Goal: Check status: Check status

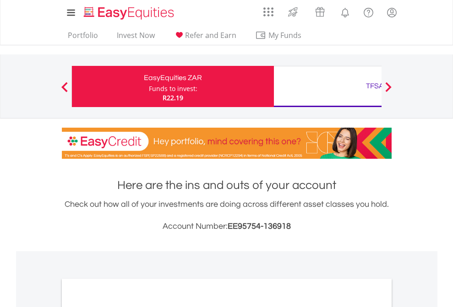
click at [149, 87] on div "Funds to invest:" at bounding box center [173, 88] width 49 height 9
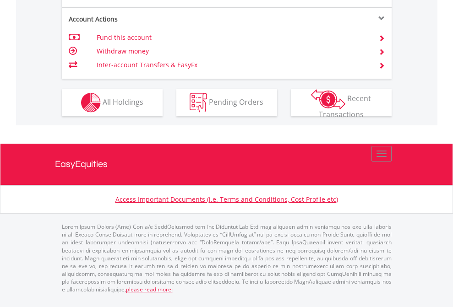
scroll to position [878, 0]
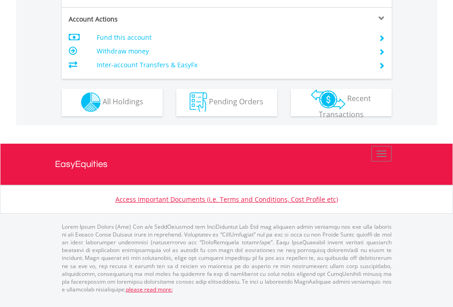
scroll to position [856, 0]
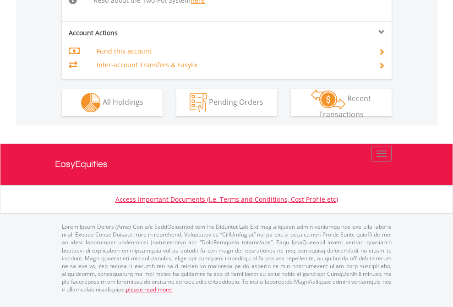
scroll to position [932, 0]
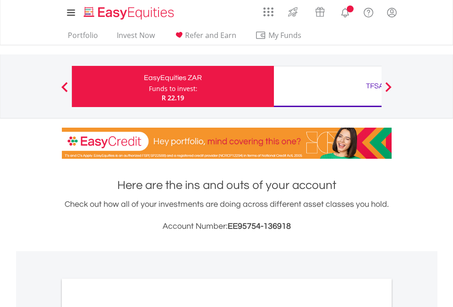
scroll to position [551, 0]
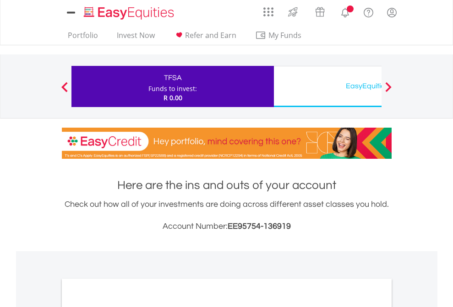
scroll to position [551, 0]
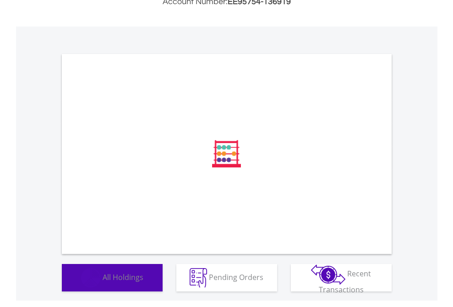
click at [103, 282] on span "All Holdings" at bounding box center [123, 277] width 41 height 10
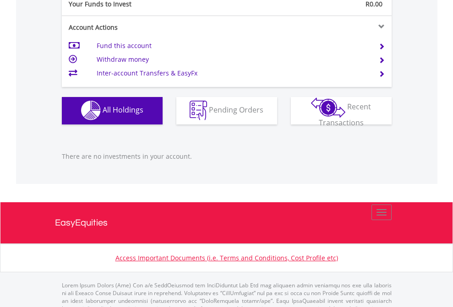
scroll to position [907, 0]
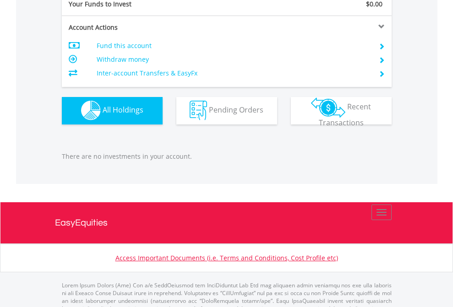
scroll to position [907, 0]
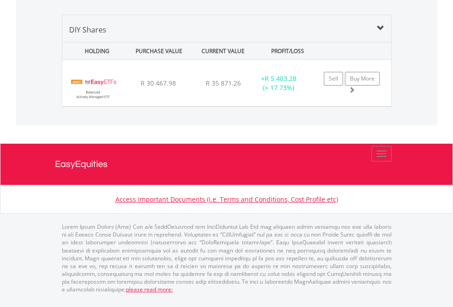
scroll to position [885, 0]
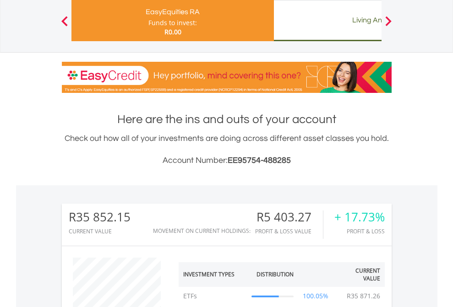
scroll to position [88, 144]
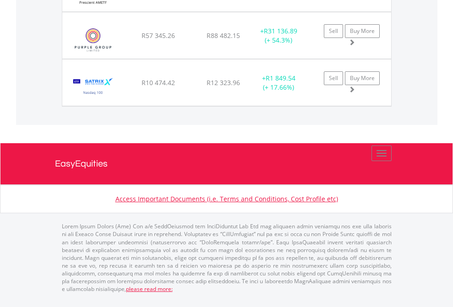
scroll to position [88, 144]
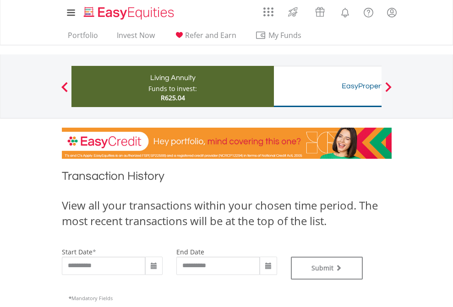
type input "**********"
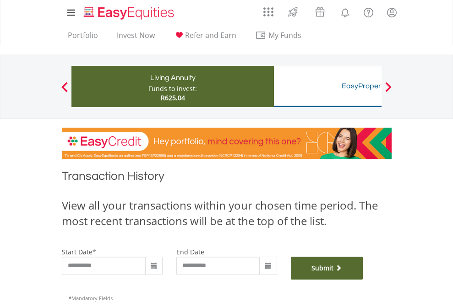
click at [363, 280] on button "Submit" at bounding box center [327, 268] width 72 height 23
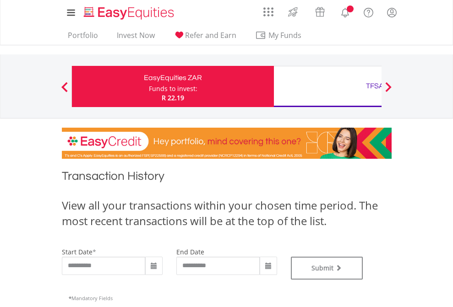
click at [327, 87] on div "TFSA" at bounding box center [374, 86] width 191 height 13
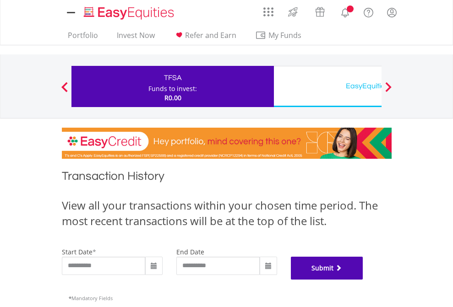
click at [363, 280] on button "Submit" at bounding box center [327, 268] width 72 height 23
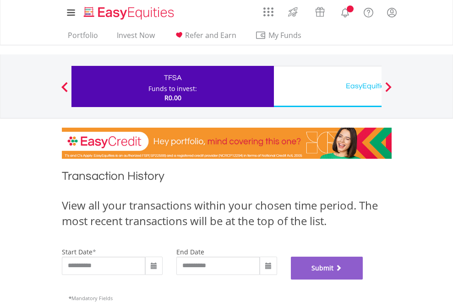
scroll to position [371, 0]
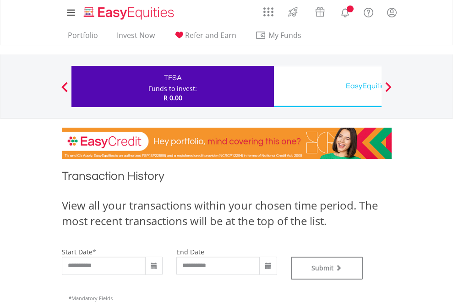
click at [327, 87] on div "EasyEquities USD" at bounding box center [374, 86] width 191 height 13
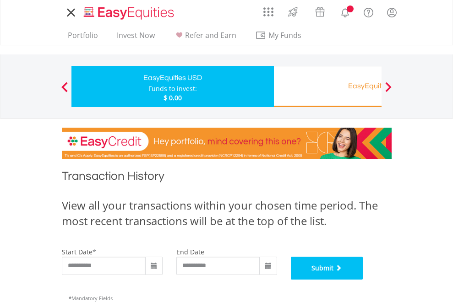
click at [363, 280] on button "Submit" at bounding box center [327, 268] width 72 height 23
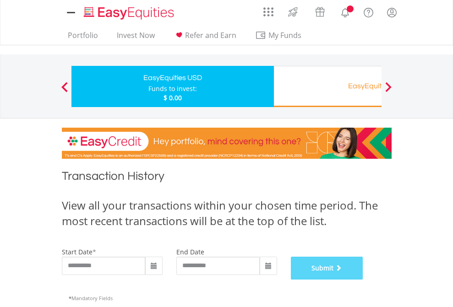
scroll to position [371, 0]
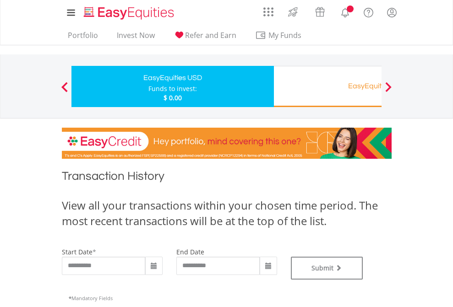
click at [327, 87] on div "EasyEquities RA" at bounding box center [374, 86] width 191 height 13
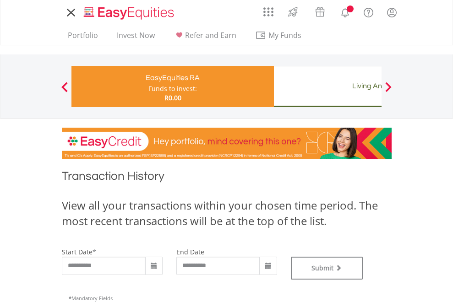
type input "**********"
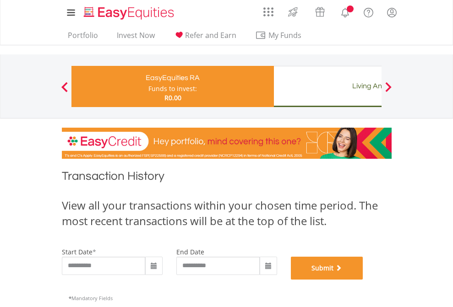
click at [363, 280] on button "Submit" at bounding box center [327, 268] width 72 height 23
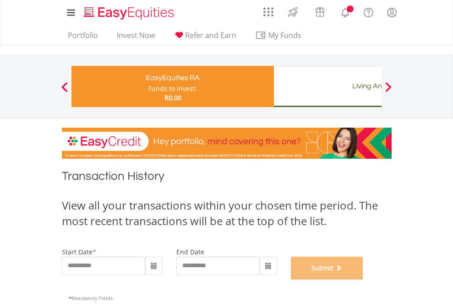
scroll to position [371, 0]
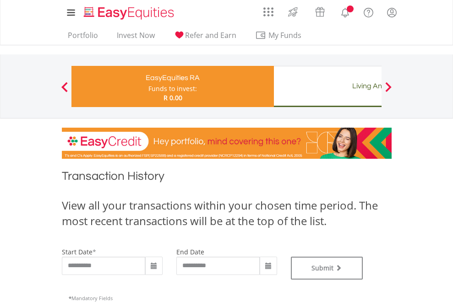
click at [327, 87] on div "Living Annuity" at bounding box center [374, 86] width 191 height 13
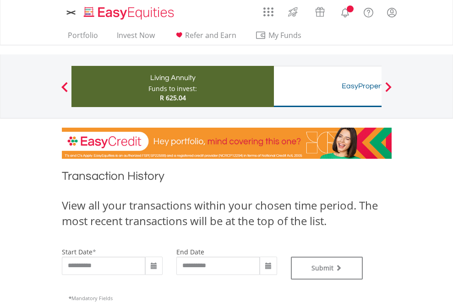
type input "**********"
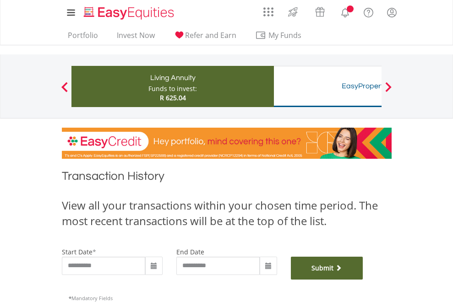
click at [363, 280] on button "Submit" at bounding box center [327, 268] width 72 height 23
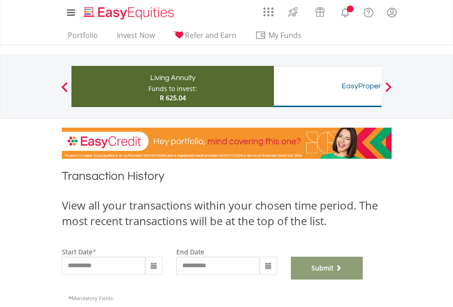
scroll to position [371, 0]
